Goal: Task Accomplishment & Management: Manage account settings

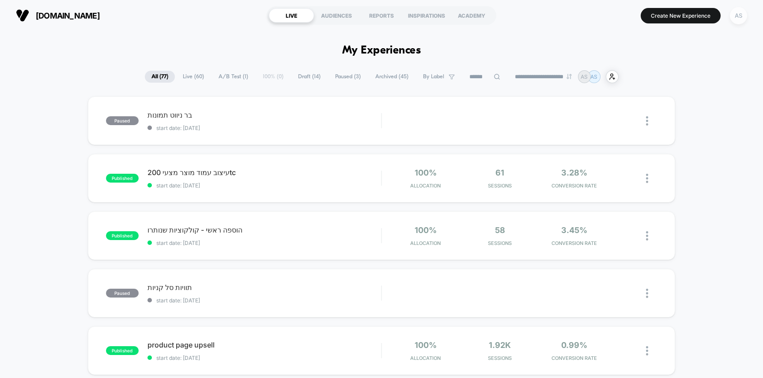
click at [734, 17] on div "AS" at bounding box center [738, 15] width 17 height 17
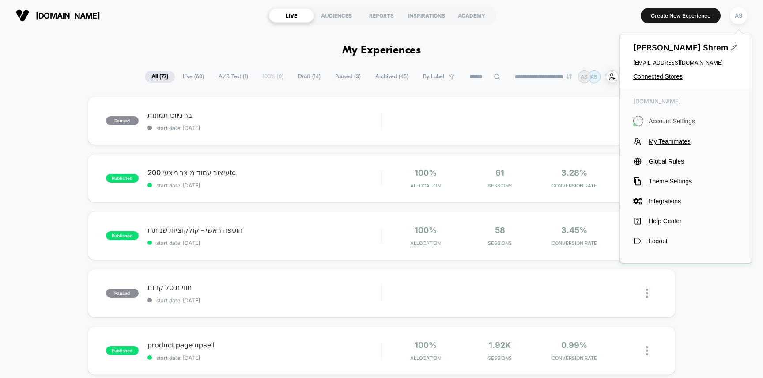
click at [669, 120] on span "Account Settings" at bounding box center [694, 120] width 90 height 7
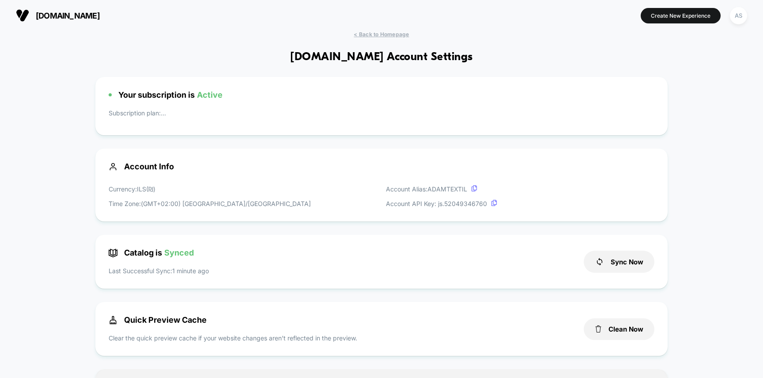
scroll to position [119, 0]
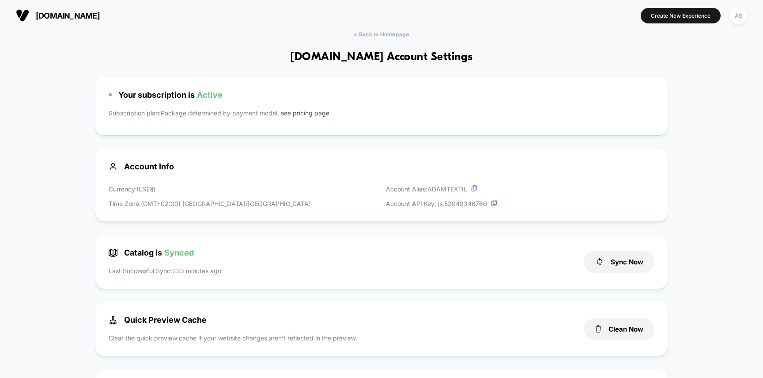
drag, startPoint x: 630, startPoint y: 261, endPoint x: 630, endPoint y: 289, distance: 28.3
click at [630, 261] on button "Sync Now" at bounding box center [619, 261] width 71 height 22
click at [631, 325] on button "Clean Now" at bounding box center [619, 329] width 71 height 22
click at [399, 28] on div "[DOMAIN_NAME] Create New Experience AS" at bounding box center [381, 15] width 763 height 31
click at [397, 31] on span "< Back to Homepage" at bounding box center [381, 34] width 55 height 7
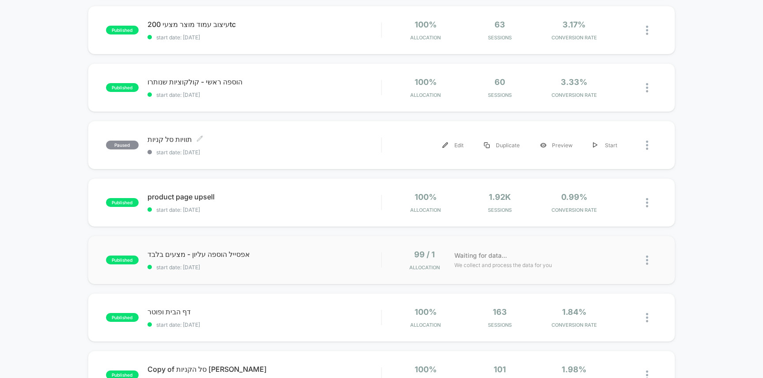
scroll to position [205, 0]
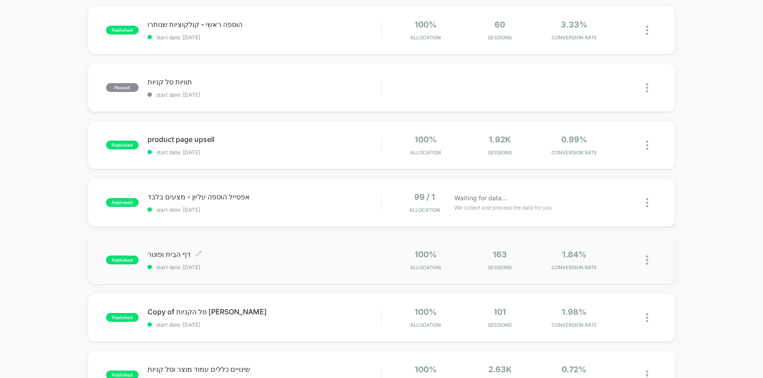
click at [247, 254] on span "דף הבית ופוטר Click to edit experience details" at bounding box center [264, 254] width 234 height 9
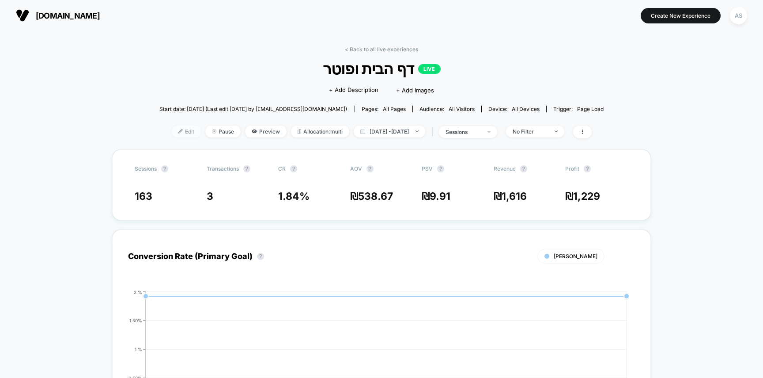
click at [172, 133] on span "Edit" at bounding box center [186, 131] width 29 height 12
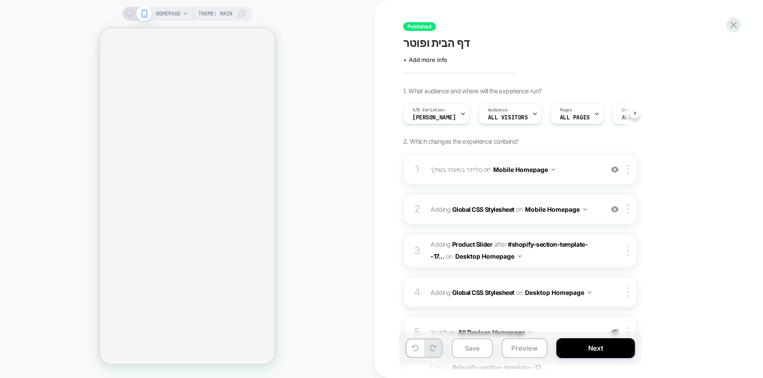
scroll to position [0, 0]
click at [730, 23] on icon at bounding box center [734, 25] width 12 height 12
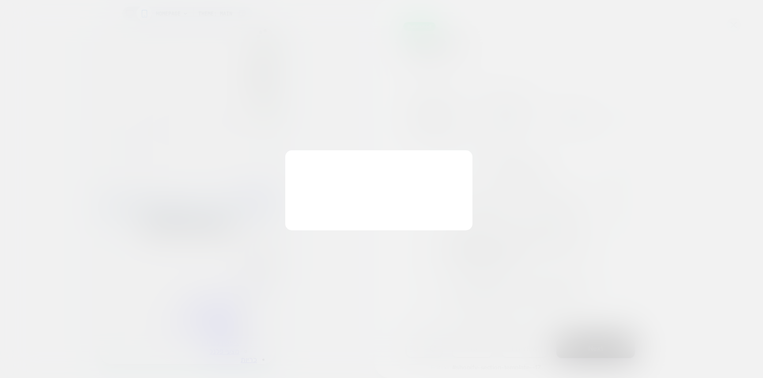
scroll to position [0, 0]
click at [334, 214] on button "Discard Changes" at bounding box center [337, 210] width 79 height 27
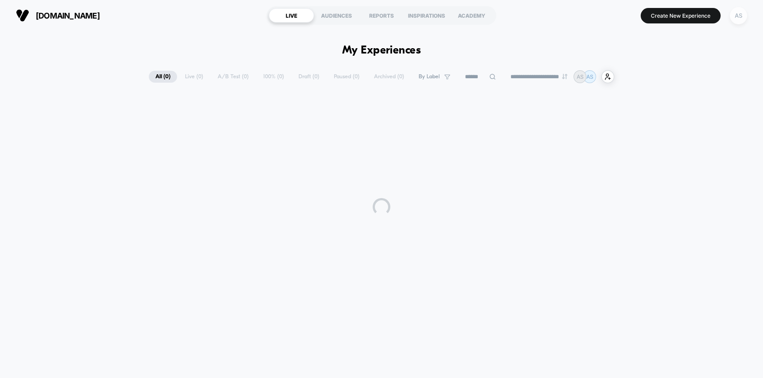
click at [741, 15] on div "AS" at bounding box center [738, 15] width 17 height 17
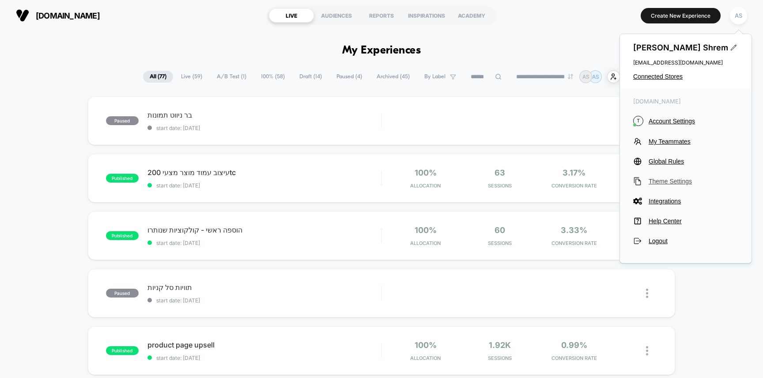
click at [655, 182] on span "Theme Settings" at bounding box center [694, 181] width 90 height 7
